Goal: Navigation & Orientation: Find specific page/section

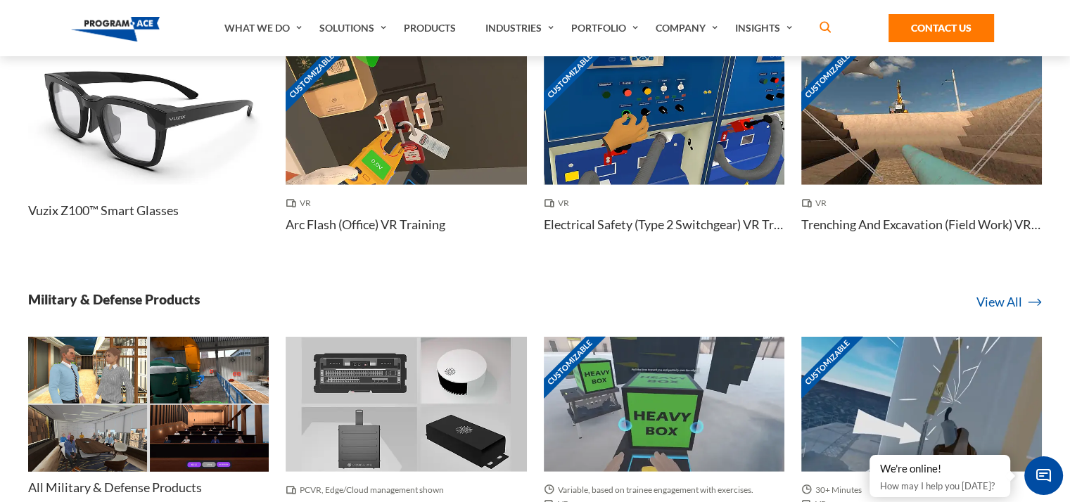
scroll to position [3623, 0]
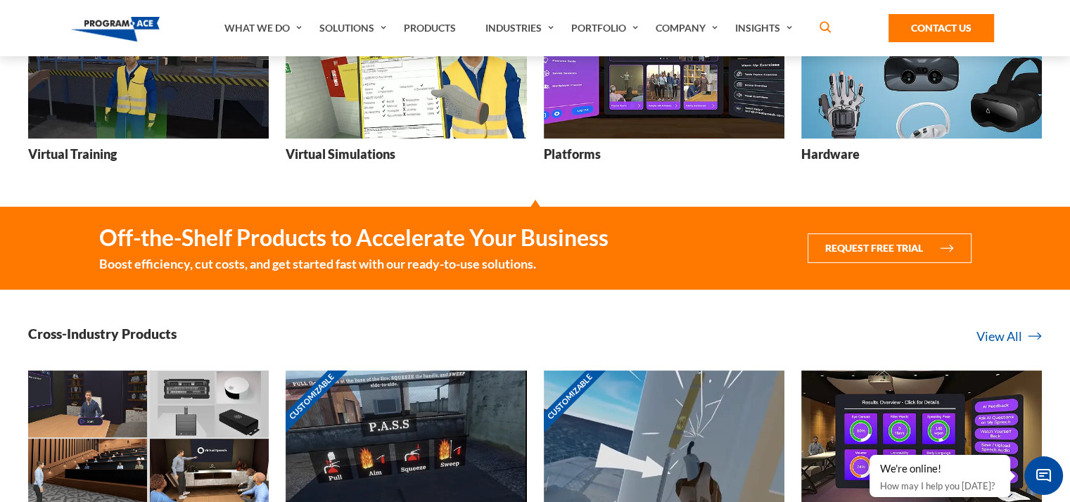
scroll to position [281, 0]
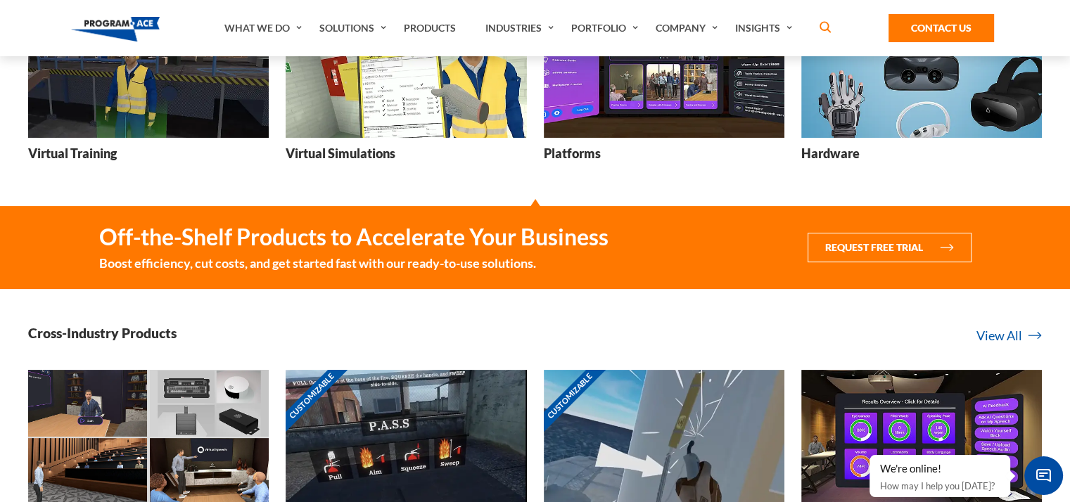
click at [903, 91] on img at bounding box center [921, 70] width 241 height 136
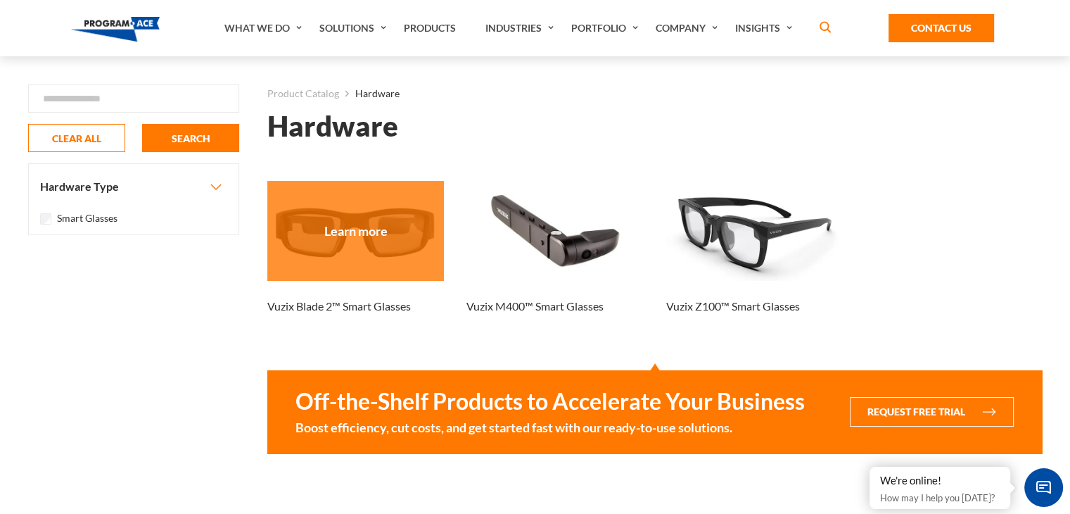
click at [377, 267] on div at bounding box center [355, 230] width 177 height 99
